Goal: Navigation & Orientation: Find specific page/section

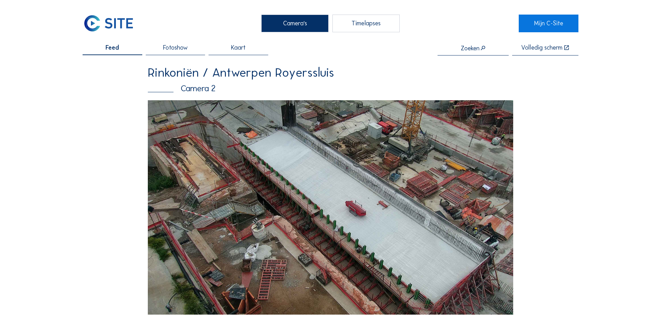
click at [379, 217] on img at bounding box center [330, 207] width 365 height 214
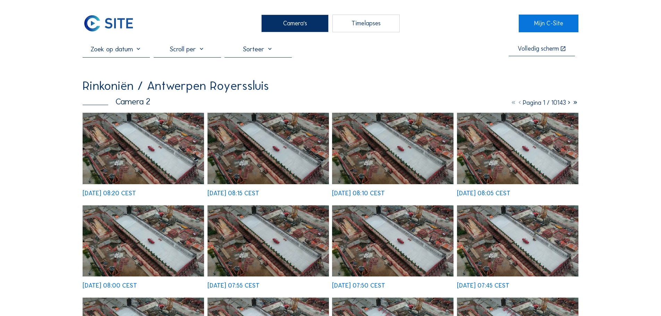
click at [128, 148] on img at bounding box center [143, 148] width 121 height 71
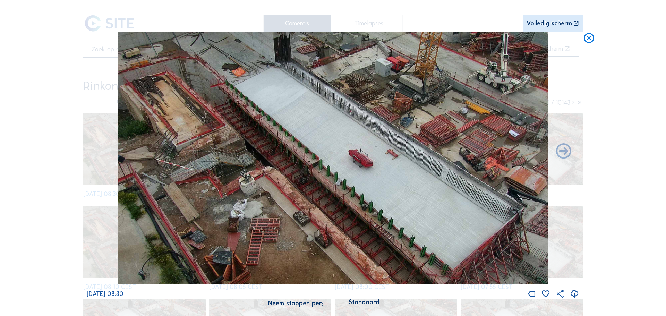
click at [591, 38] on icon at bounding box center [589, 38] width 12 height 13
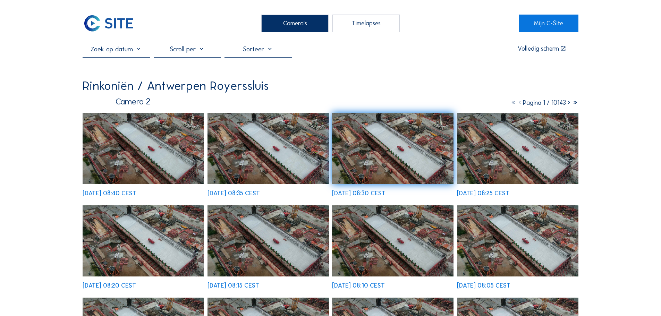
click at [106, 24] on img at bounding box center [109, 23] width 52 height 17
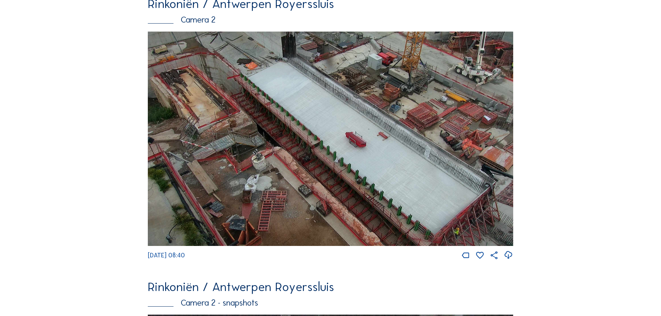
scroll to position [69, 0]
